Goal: Information Seeking & Learning: Learn about a topic

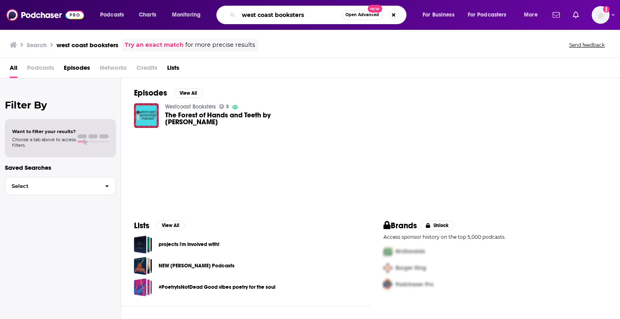
click at [258, 11] on input "west coast booksters" at bounding box center [290, 14] width 103 height 13
type input "westcoast booksters"
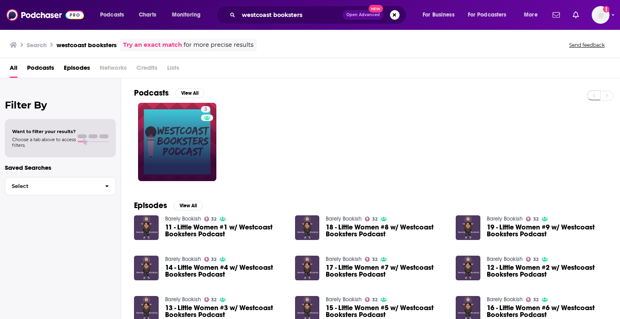
click at [174, 131] on link "3" at bounding box center [177, 142] width 78 height 78
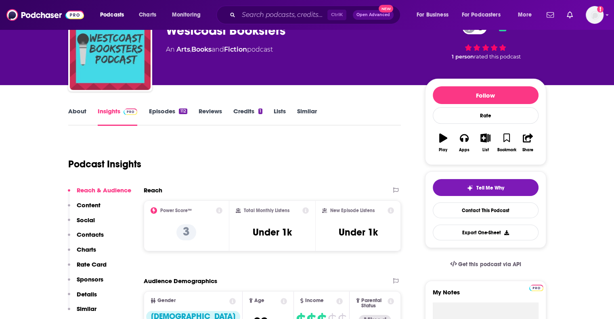
scroll to position [40, 0]
